Goal: Information Seeking & Learning: Learn about a topic

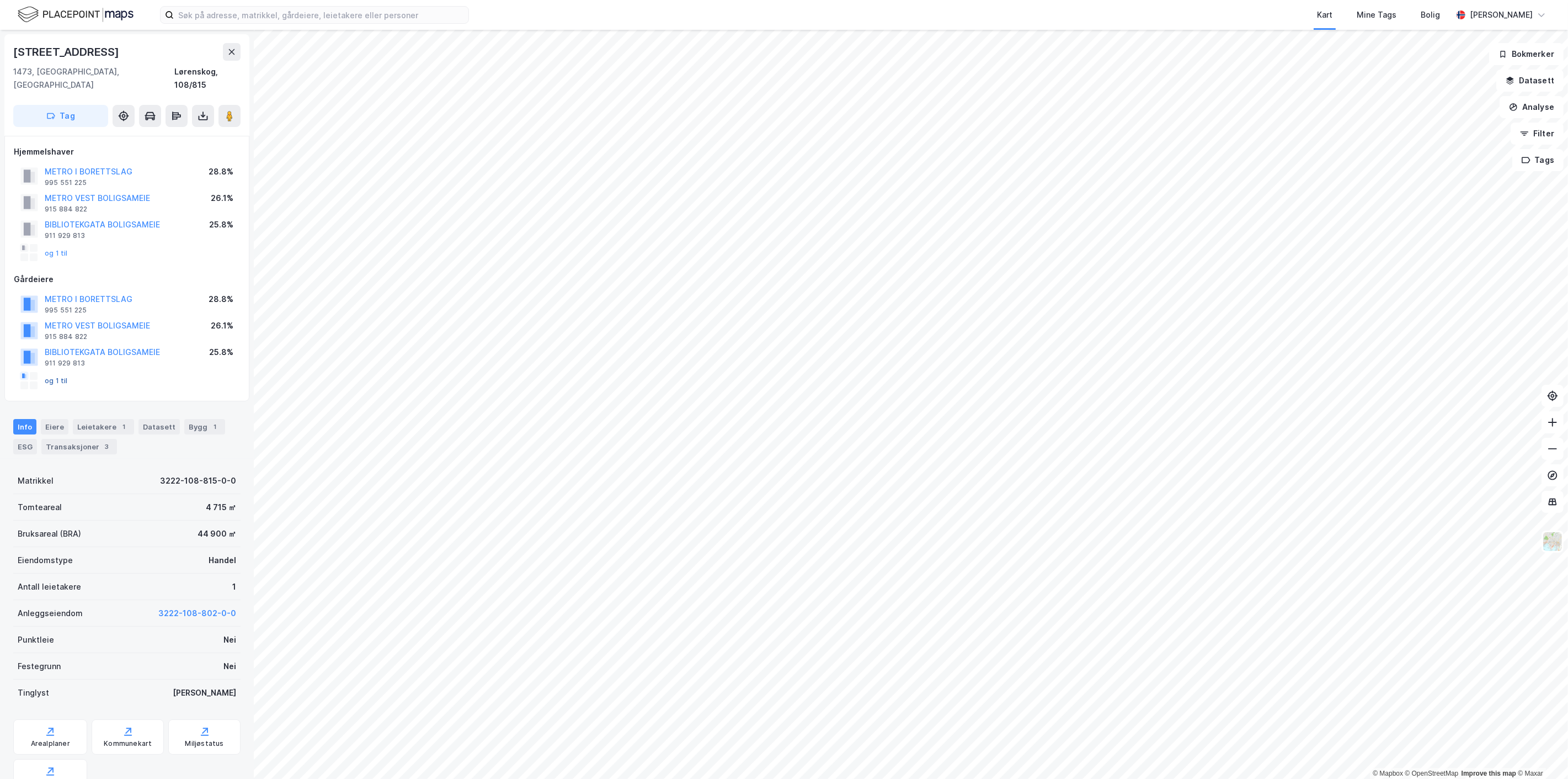
click at [0, 0] on button "og 1 til" at bounding box center [0, 0] width 0 height 0
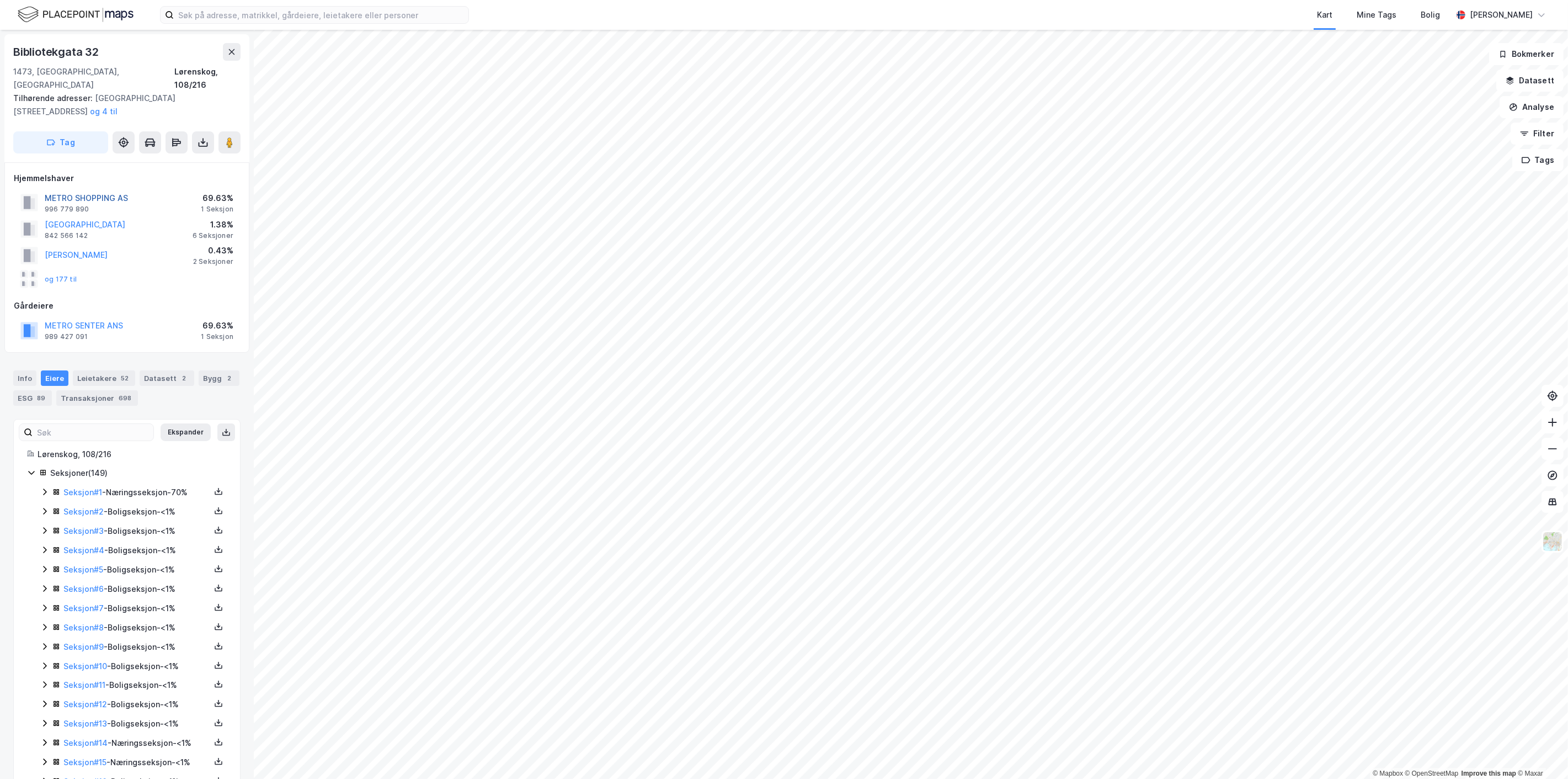
click at [0, 0] on button "METRO SHOPPING AS" at bounding box center [0, 0] width 0 height 0
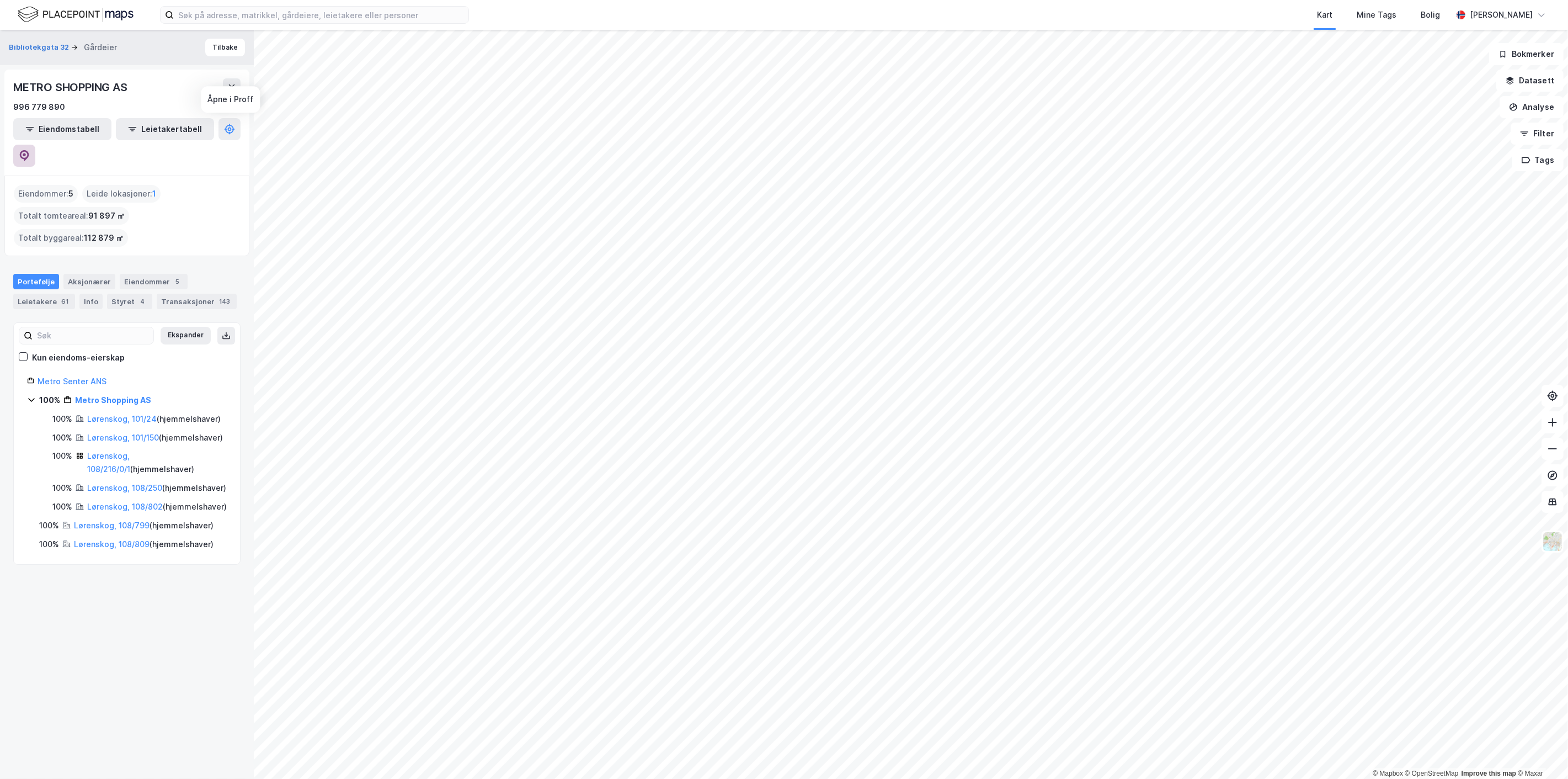
click at [29, 150] on icon at bounding box center [24, 156] width 9 height 11
click at [156, 274] on div "Eiendommer 5" at bounding box center [154, 282] width 68 height 16
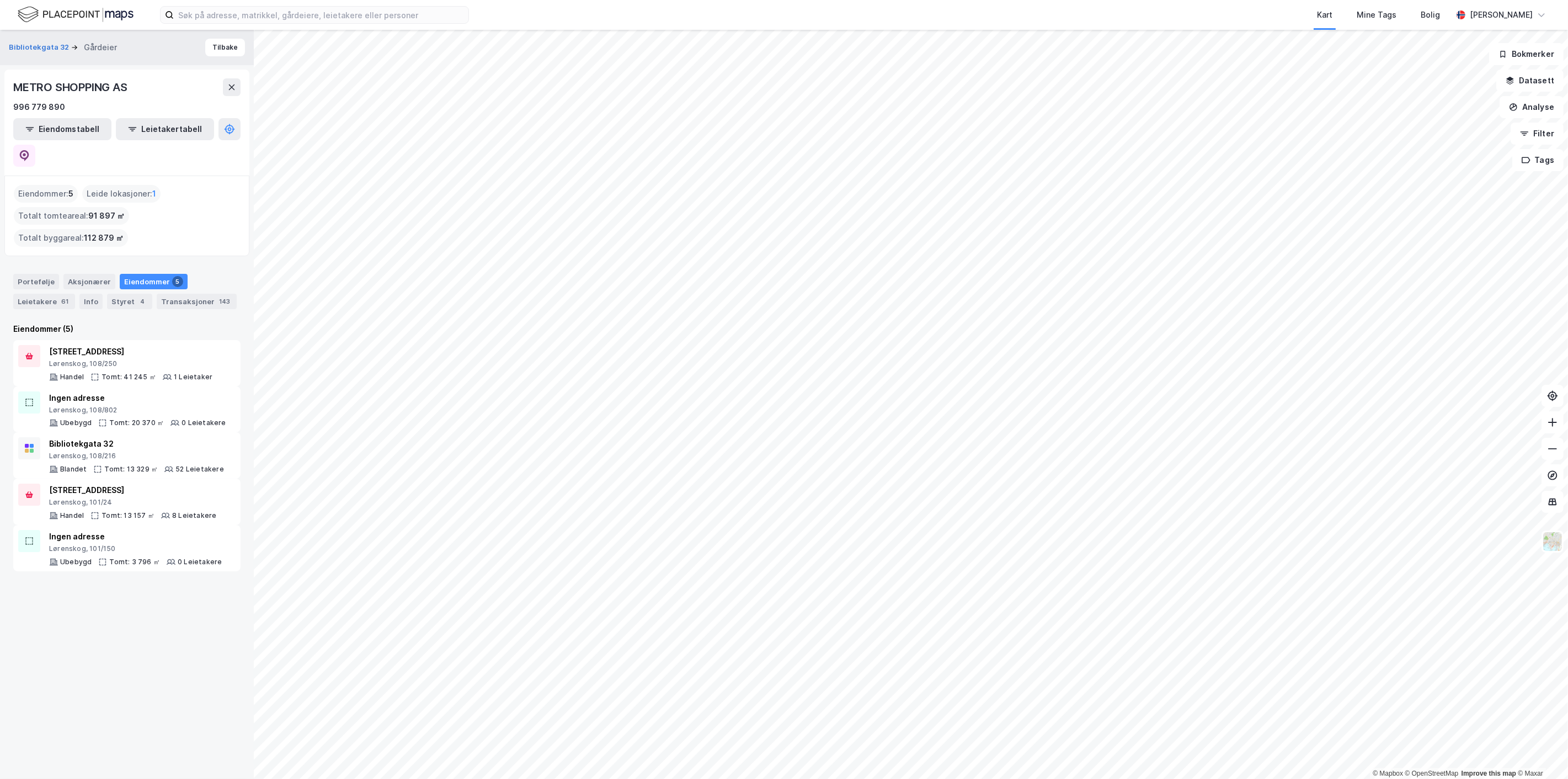
click at [960, 778] on html "Kart Mine Tags Bolig [PERSON_NAME] © Mapbox © OpenStreetMap Improve this map © …" at bounding box center [784, 390] width 1568 height 779
